Goal: Information Seeking & Learning: Learn about a topic

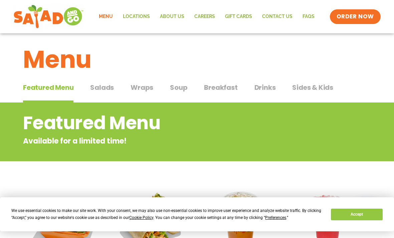
scroll to position [27, 0]
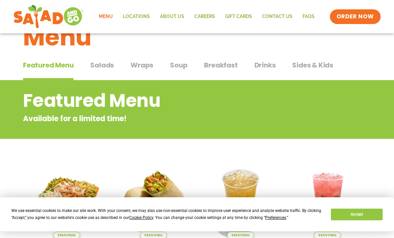
click at [104, 68] on span "Salads" at bounding box center [102, 65] width 24 height 10
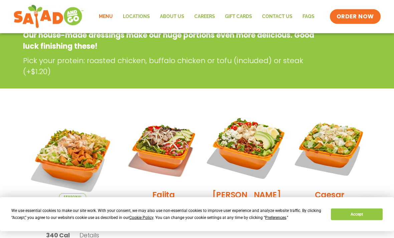
scroll to position [110, 0]
click at [248, 185] on img at bounding box center [246, 147] width 85 height 85
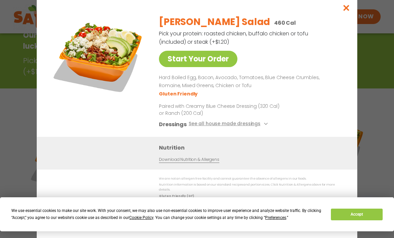
click at [253, 179] on p "We are not an allergen free facility and cannot guarantee the absence of allerg…" at bounding box center [251, 178] width 185 height 5
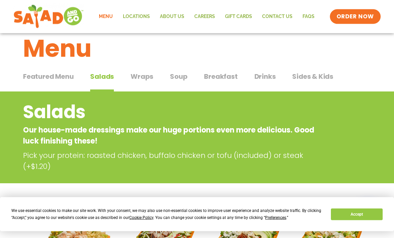
scroll to position [0, 0]
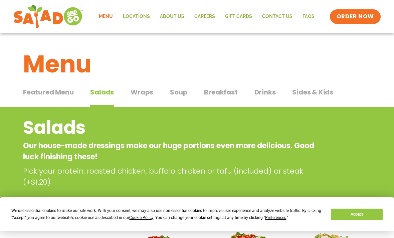
click at [50, 97] on button "Featured Menu Featured Menu" at bounding box center [48, 97] width 50 height 20
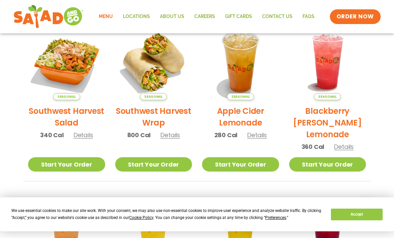
scroll to position [165, 0]
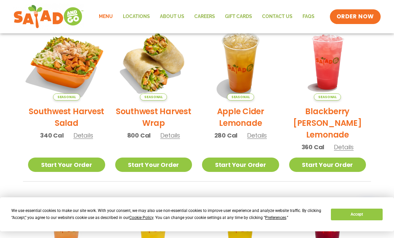
click at [68, 87] on img at bounding box center [66, 62] width 90 height 90
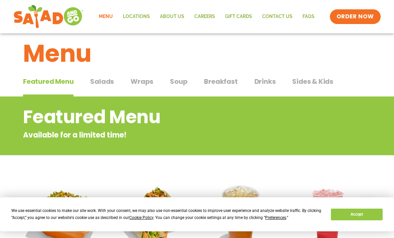
scroll to position [11, 0]
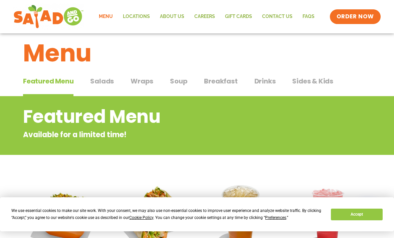
click at [104, 81] on span "Salads" at bounding box center [102, 81] width 24 height 10
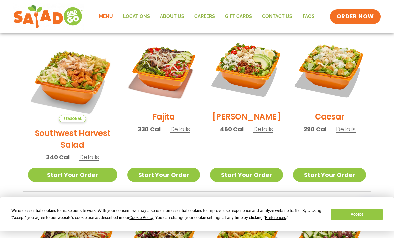
scroll to position [188, 0]
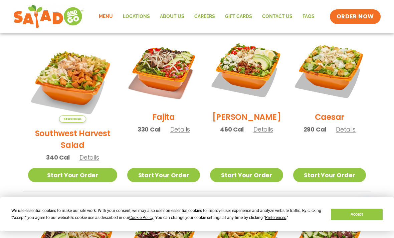
click at [79, 153] on span "Details" at bounding box center [89, 157] width 20 height 8
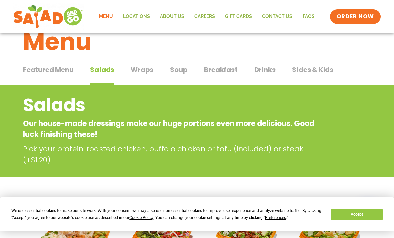
scroll to position [0, 0]
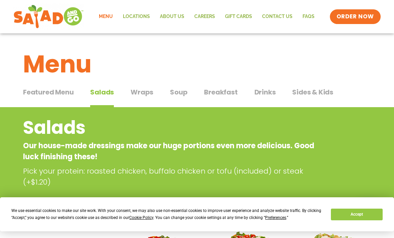
click at [138, 91] on span "Wraps" at bounding box center [141, 92] width 23 height 10
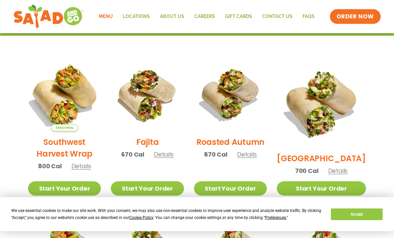
scroll to position [152, 0]
click at [78, 112] on img at bounding box center [64, 94] width 85 height 85
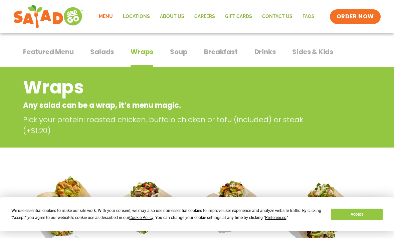
scroll to position [0, 0]
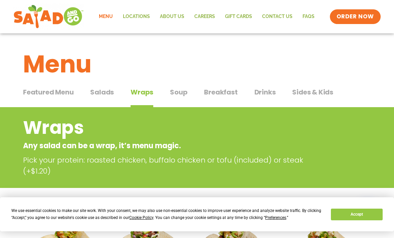
click at [109, 94] on span "Salads" at bounding box center [102, 92] width 24 height 10
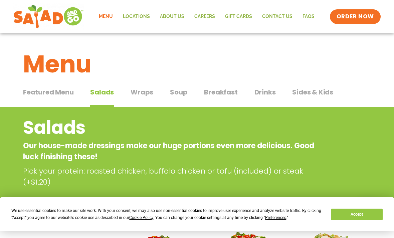
click at [140, 95] on span "Wraps" at bounding box center [141, 92] width 23 height 10
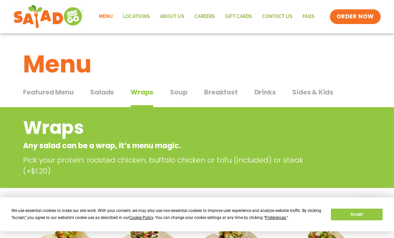
click at [108, 94] on span "Salads" at bounding box center [102, 92] width 24 height 10
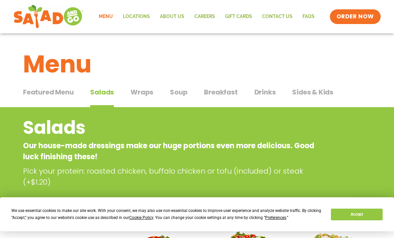
click at [143, 87] on span "Wraps" at bounding box center [141, 92] width 23 height 10
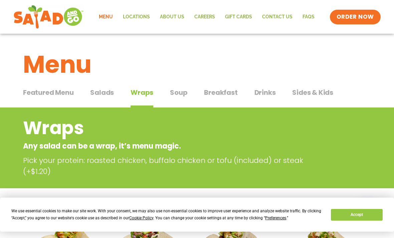
click at [110, 93] on span "Salads" at bounding box center [102, 92] width 24 height 10
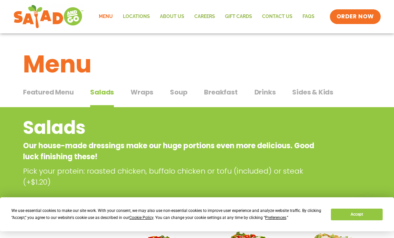
click at [55, 89] on span "Featured Menu" at bounding box center [48, 92] width 50 height 10
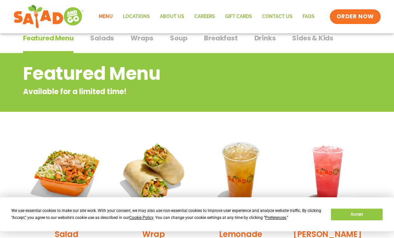
scroll to position [39, 0]
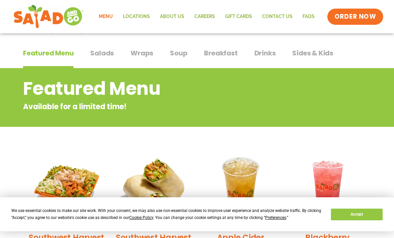
click at [354, 17] on span "ORDER NOW" at bounding box center [354, 16] width 41 height 9
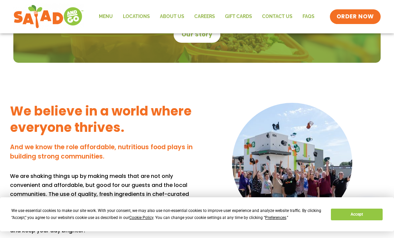
scroll to position [492, 0]
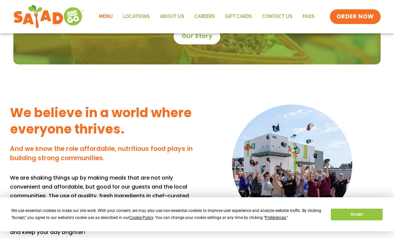
click at [107, 16] on link "Menu" at bounding box center [106, 16] width 24 height 15
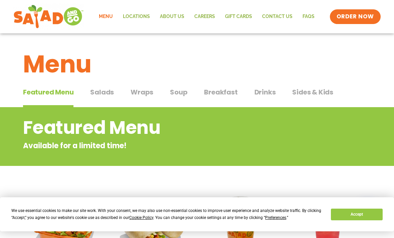
click at [99, 92] on span "Salads" at bounding box center [102, 92] width 24 height 10
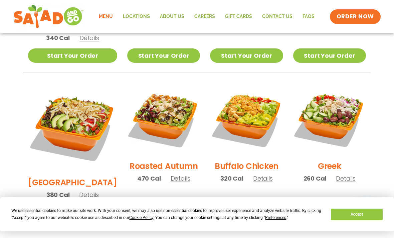
scroll to position [307, 0]
click at [257, 175] on span "Details" at bounding box center [263, 179] width 20 height 8
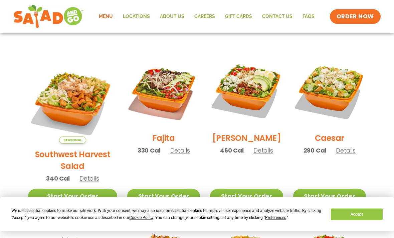
scroll to position [167, 0]
click at [86, 174] on div "Seasonal Southwest Harvest Salad 340 Cal Details" at bounding box center [72, 121] width 89 height 134
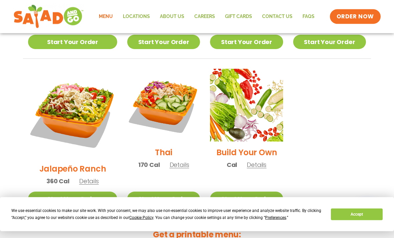
scroll to position [478, 0]
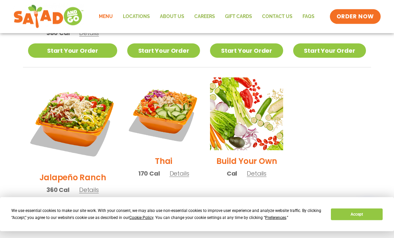
click at [90, 186] on span "Details" at bounding box center [89, 190] width 20 height 8
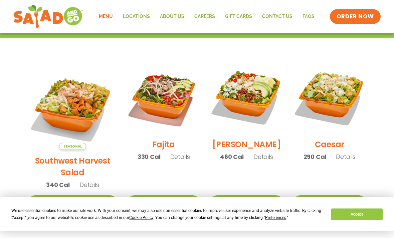
scroll to position [161, 0]
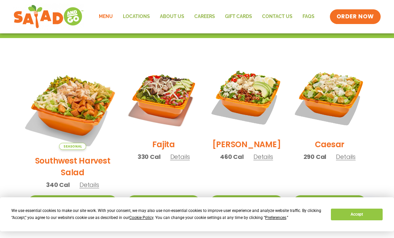
click at [62, 114] on img at bounding box center [72, 105] width 104 height 104
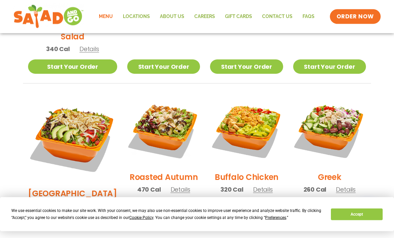
scroll to position [297, 0]
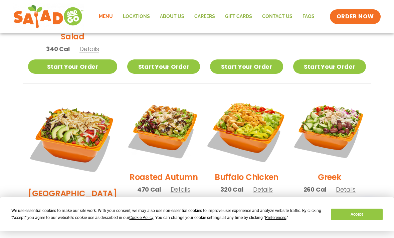
click at [241, 129] on img at bounding box center [246, 129] width 85 height 85
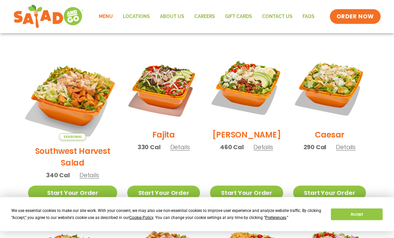
scroll to position [170, 0]
click at [74, 109] on img at bounding box center [72, 95] width 104 height 104
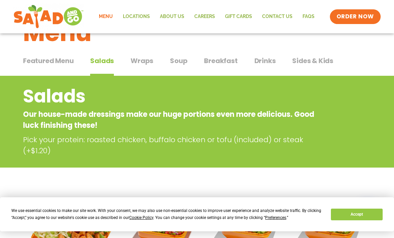
scroll to position [0, 0]
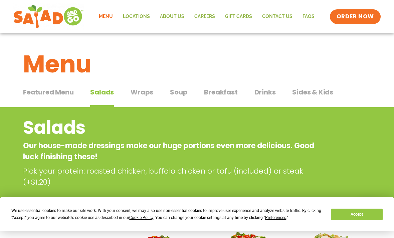
click at [267, 96] on span "Drinks" at bounding box center [264, 92] width 21 height 10
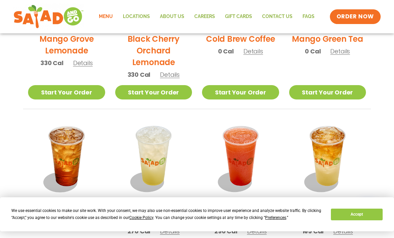
scroll to position [537, 0]
